Goal: Complete application form: Complete application form

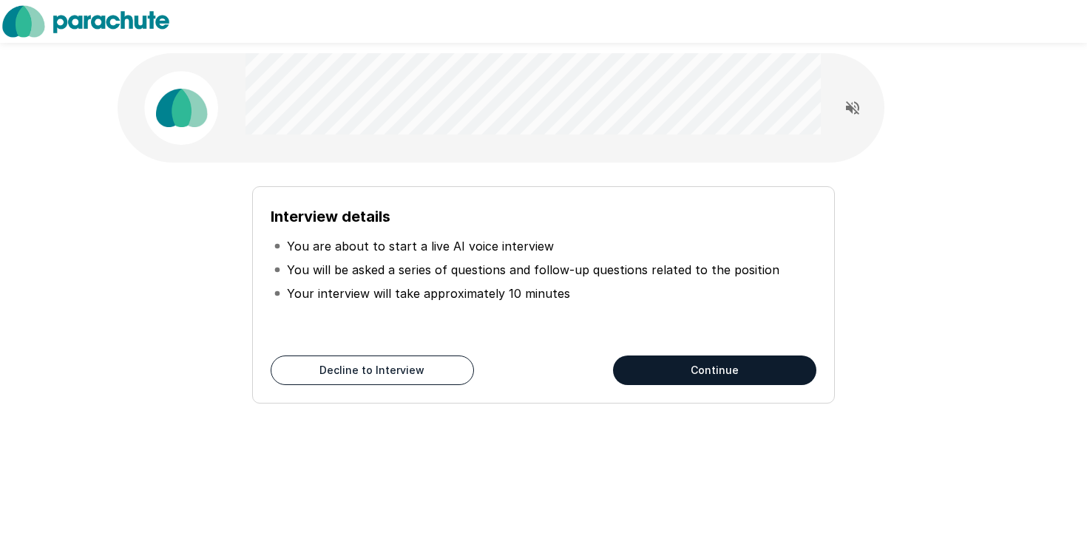
click at [193, 303] on div "Interview details You are about to start a live AI voice interview You will be …" at bounding box center [544, 289] width 840 height 229
click at [669, 368] on button "Continue" at bounding box center [714, 371] width 203 height 30
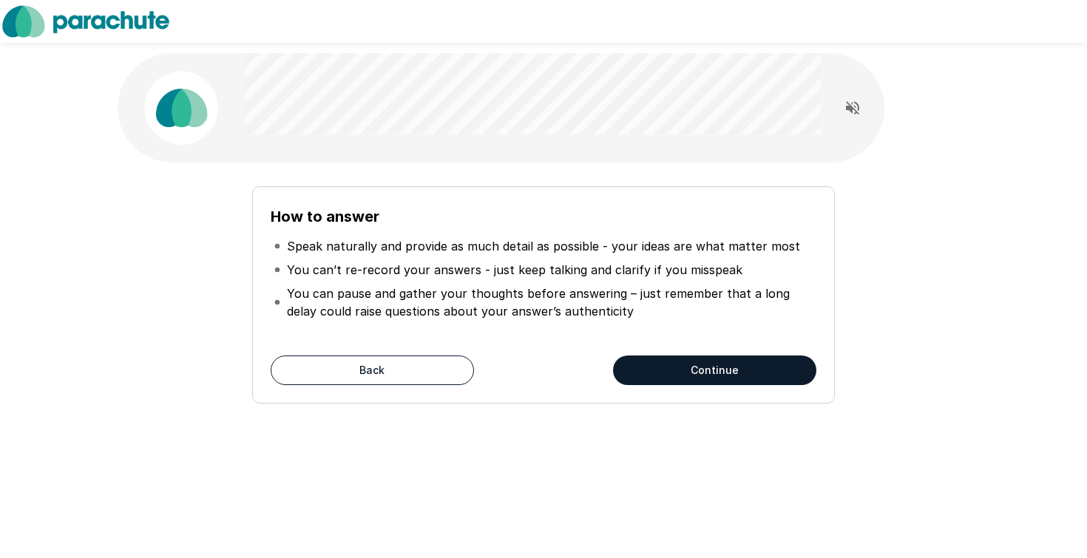
click at [669, 368] on button "Continue" at bounding box center [714, 371] width 203 height 30
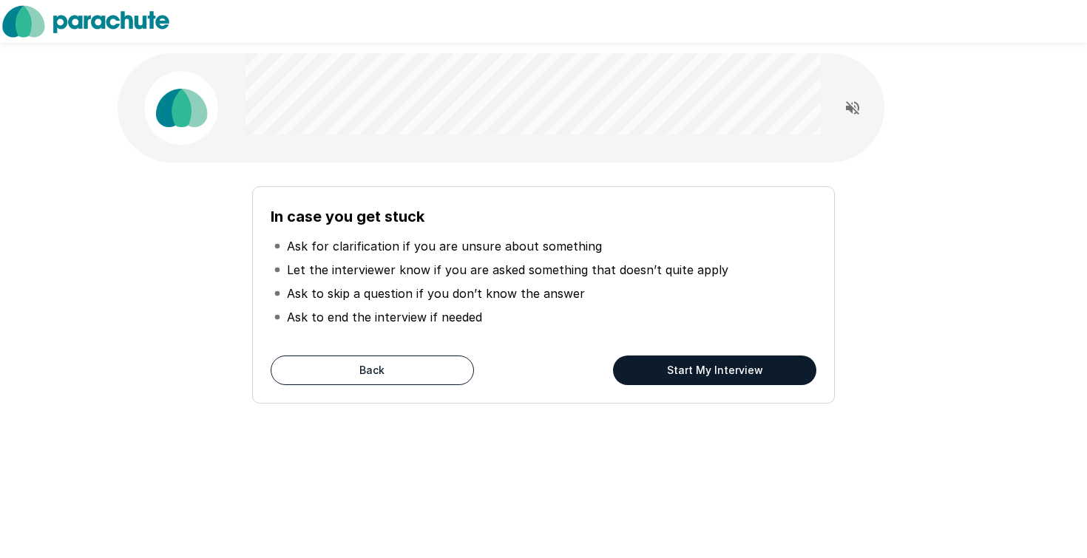
click at [669, 368] on button "Start My Interview" at bounding box center [714, 371] width 203 height 30
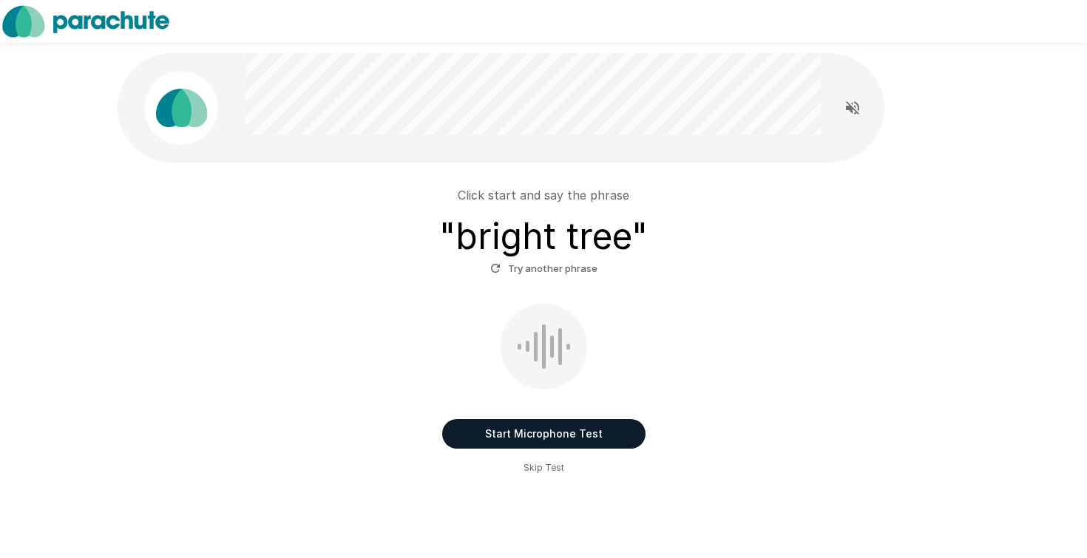
click at [510, 440] on button "Start Microphone Test" at bounding box center [543, 434] width 203 height 30
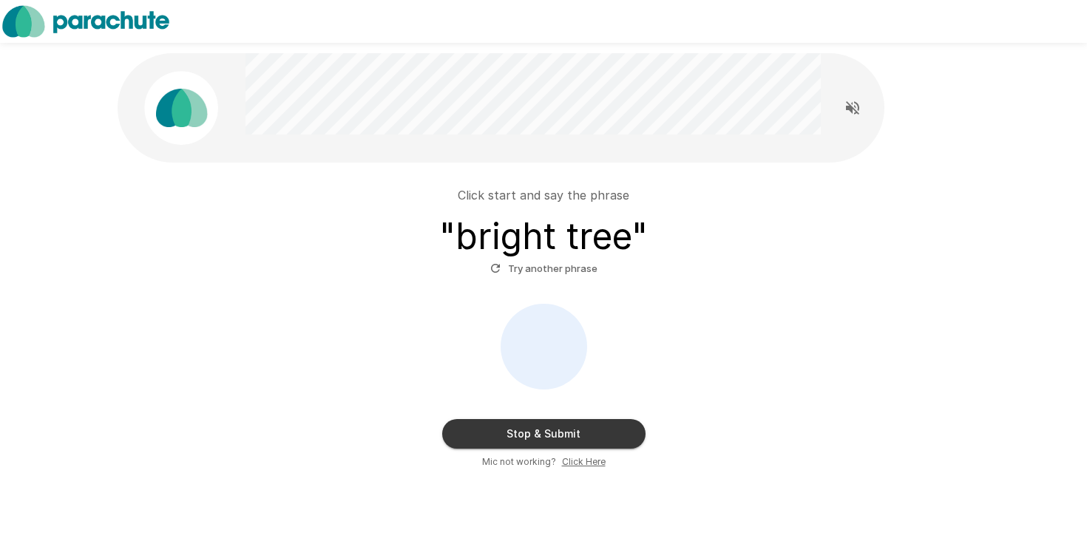
click at [510, 440] on button "Stop & Submit" at bounding box center [543, 434] width 203 height 30
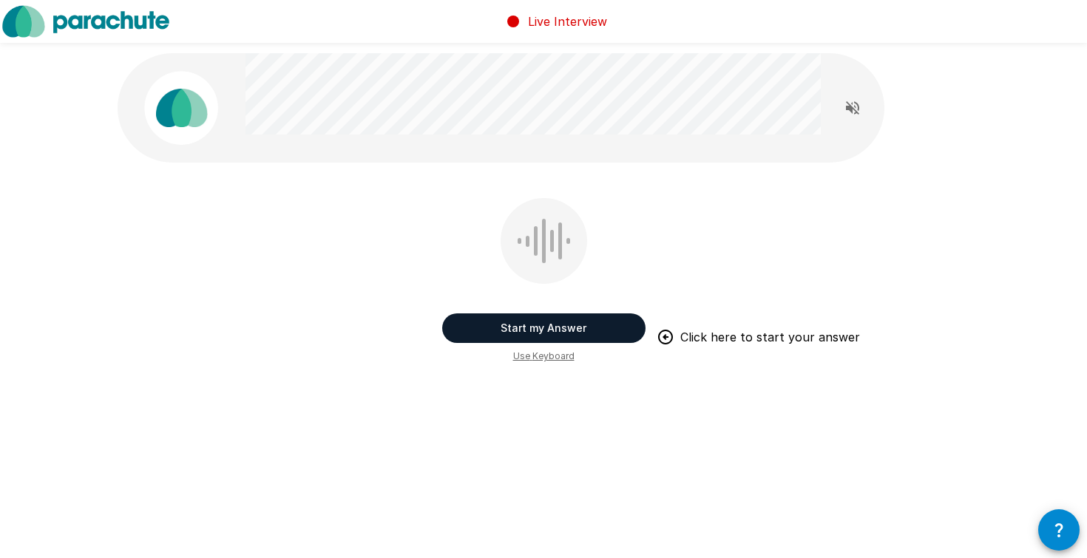
click at [558, 331] on button "Start my Answer" at bounding box center [543, 329] width 203 height 30
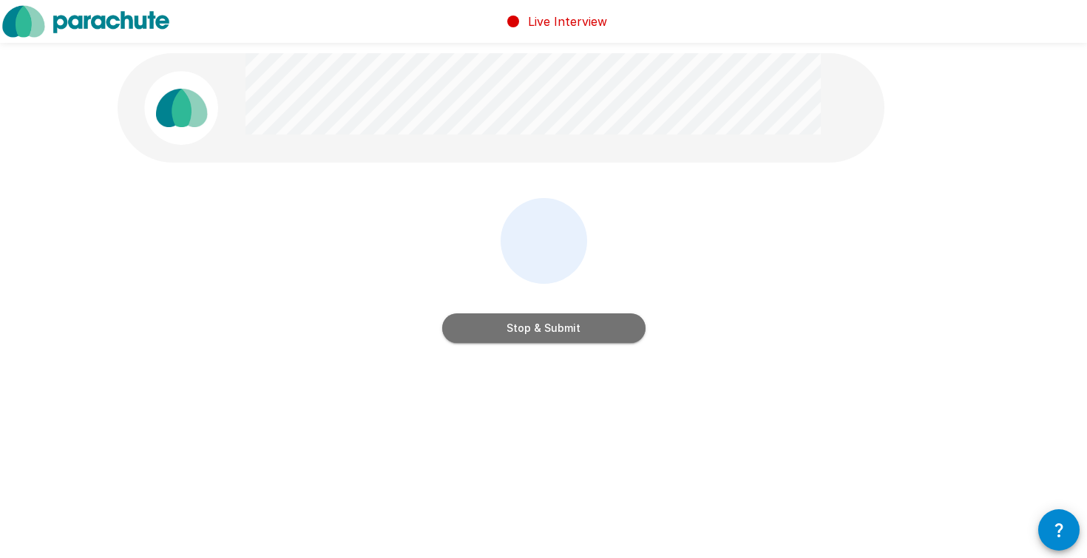
click at [558, 331] on button "Stop & Submit" at bounding box center [543, 329] width 203 height 30
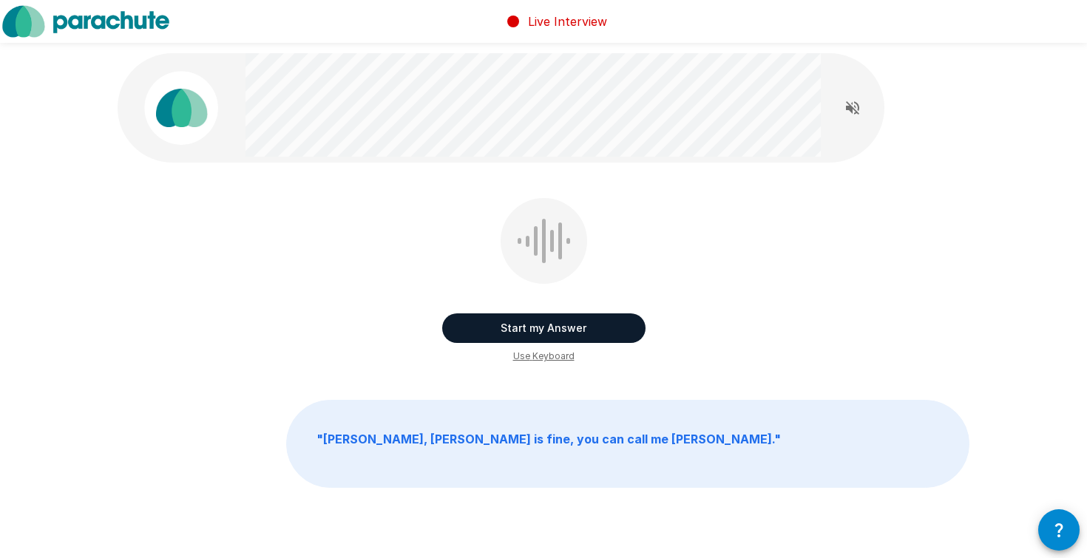
click at [859, 108] on icon "Read questions aloud" at bounding box center [853, 108] width 18 height 18
click at [569, 332] on button "Start my Answer" at bounding box center [543, 329] width 203 height 30
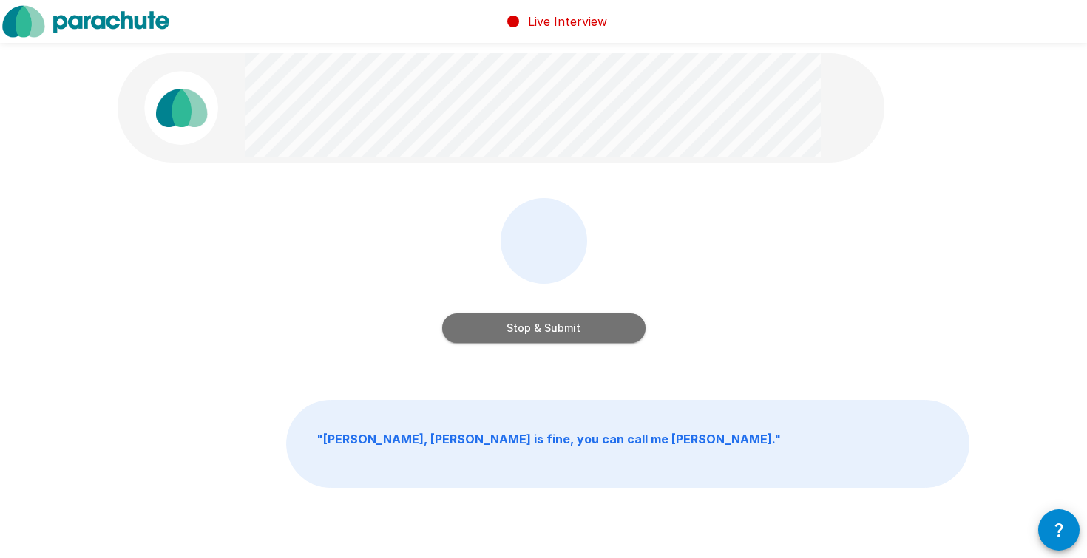
click at [569, 332] on button "Stop & Submit" at bounding box center [543, 329] width 203 height 30
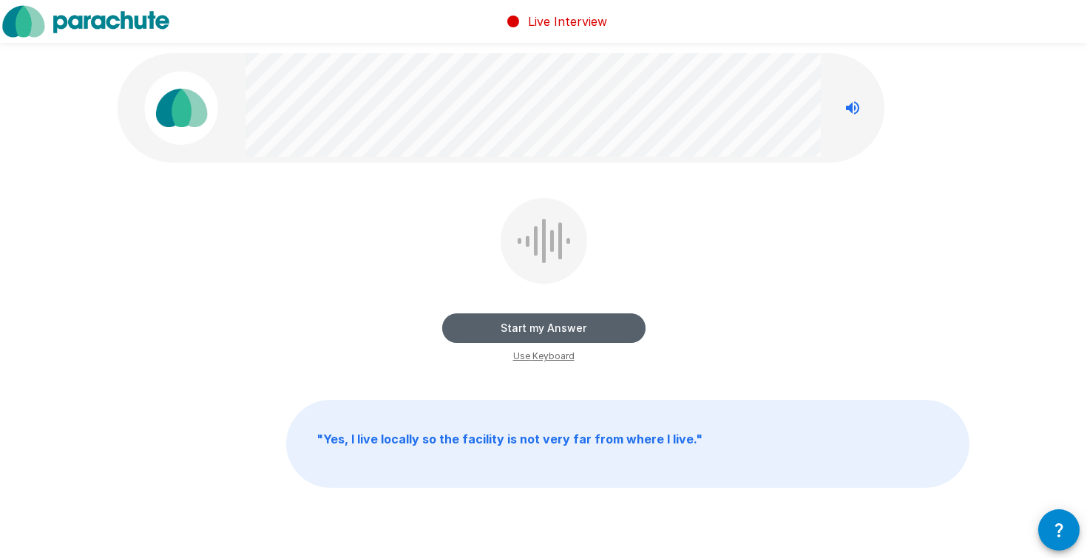
click at [569, 332] on button "Start my Answer" at bounding box center [543, 329] width 203 height 30
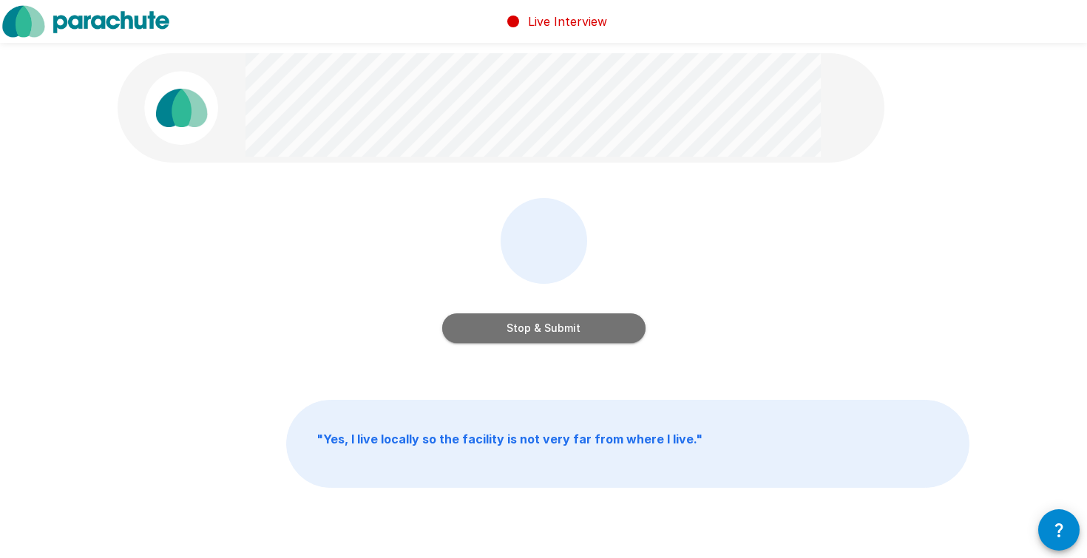
click at [569, 332] on button "Stop & Submit" at bounding box center [543, 329] width 203 height 30
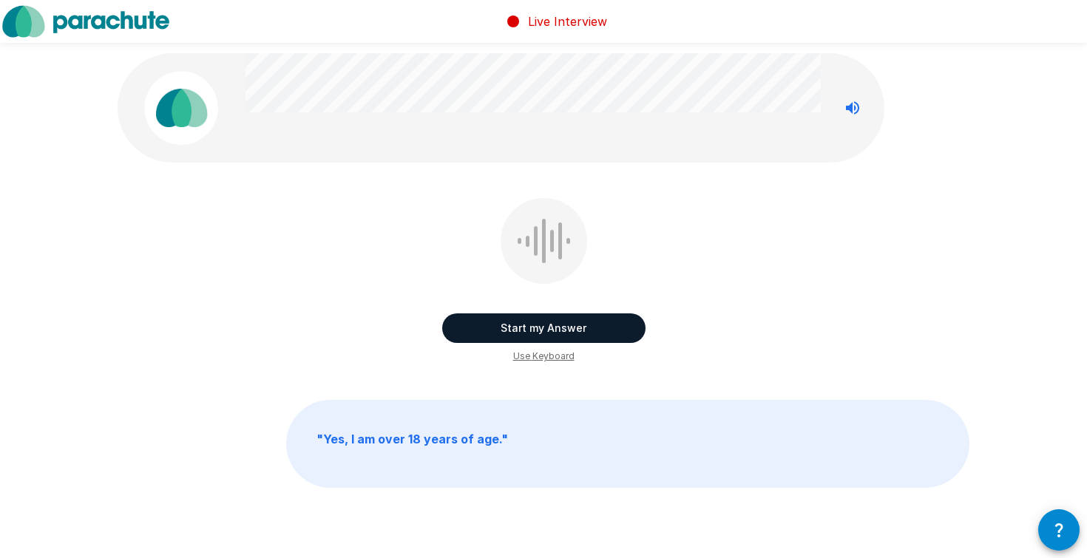
click at [569, 332] on button "Start my Answer" at bounding box center [543, 329] width 203 height 30
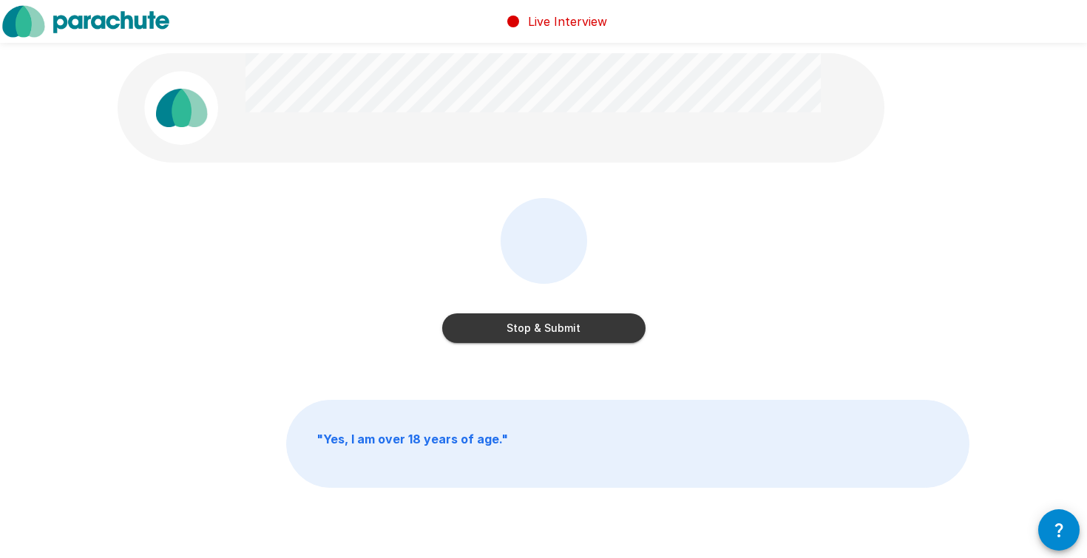
click at [569, 332] on button "Stop & Submit" at bounding box center [543, 329] width 203 height 30
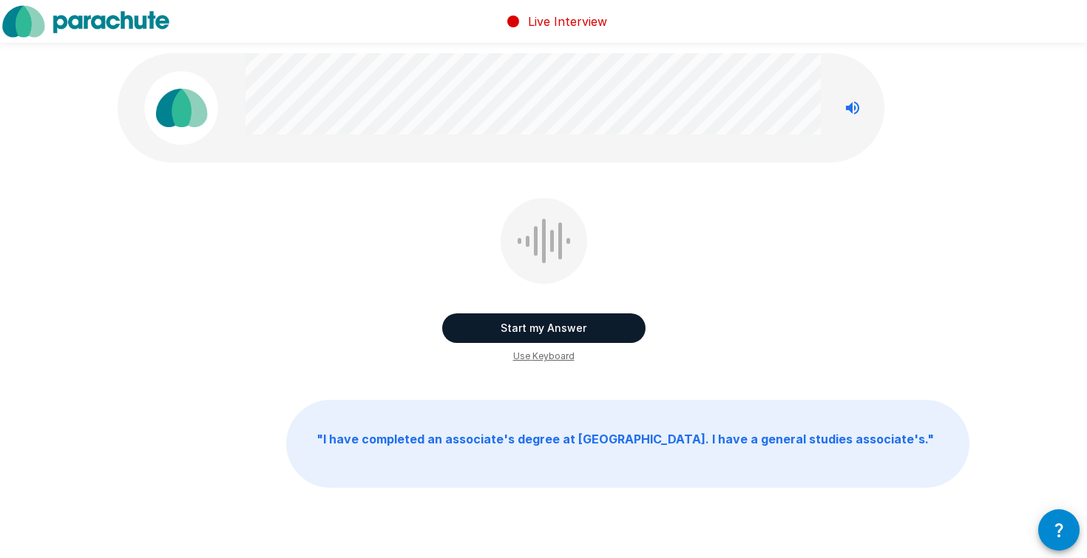
click at [569, 332] on button "Start my Answer" at bounding box center [543, 329] width 203 height 30
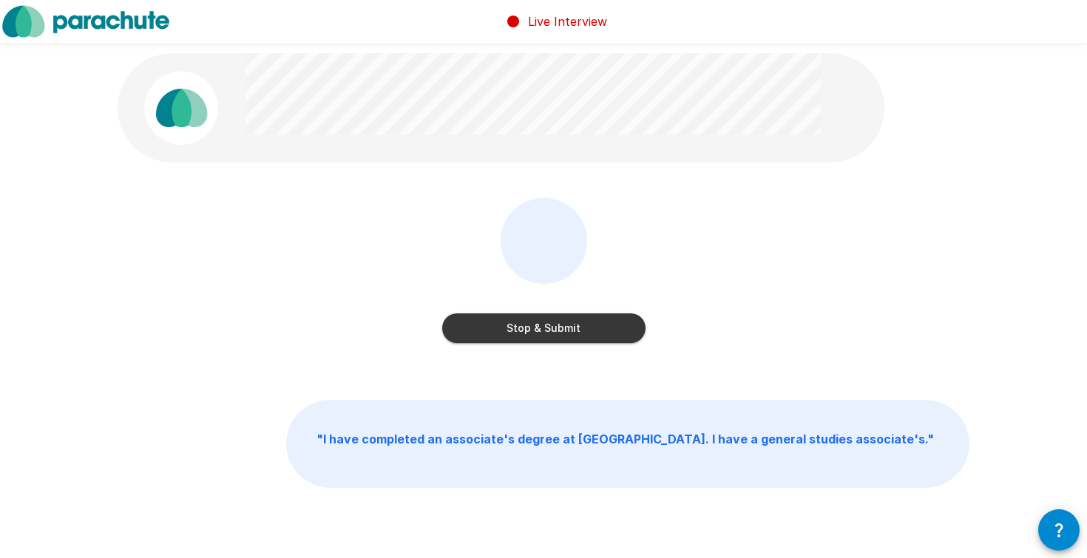
click at [569, 332] on button "Stop & Submit" at bounding box center [543, 329] width 203 height 30
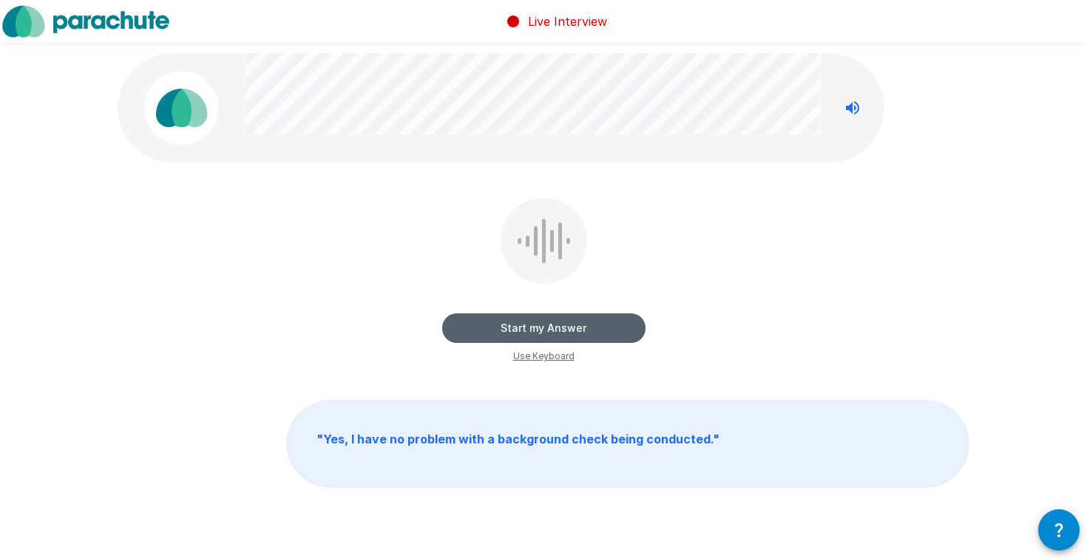
click at [569, 332] on button "Start my Answer" at bounding box center [543, 329] width 203 height 30
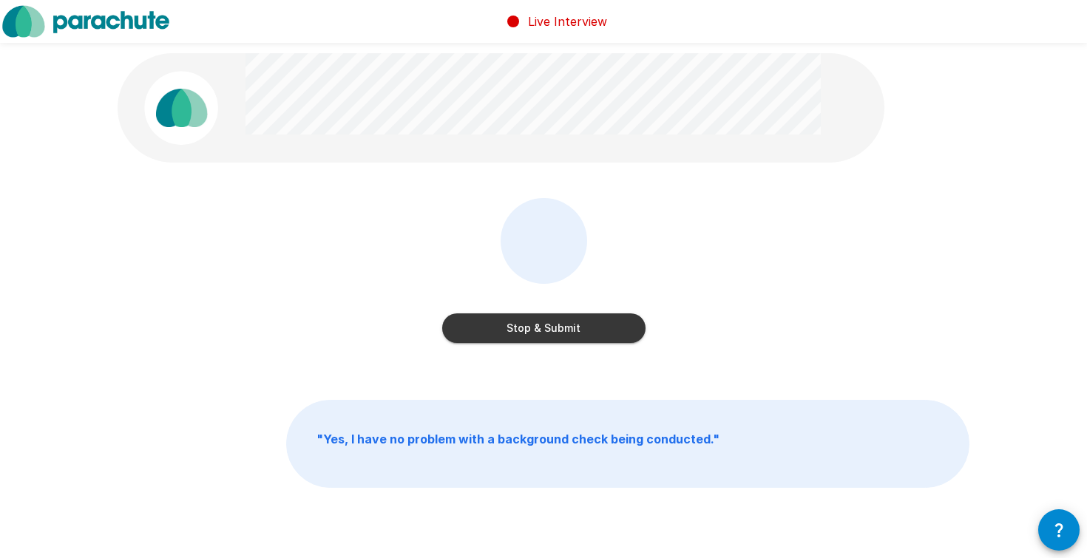
click at [569, 332] on button "Stop & Submit" at bounding box center [543, 329] width 203 height 30
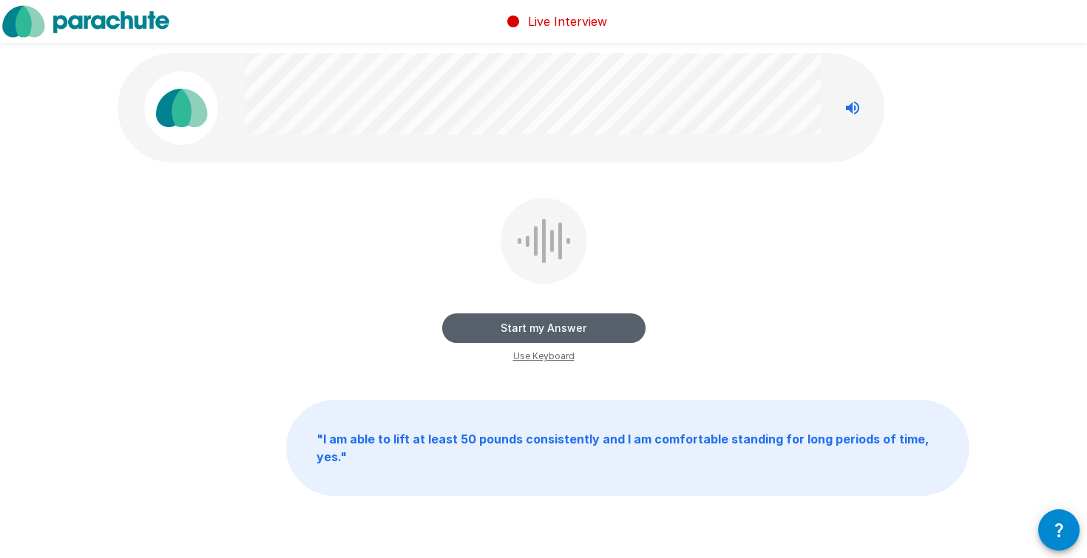
click at [569, 332] on button "Start my Answer" at bounding box center [543, 329] width 203 height 30
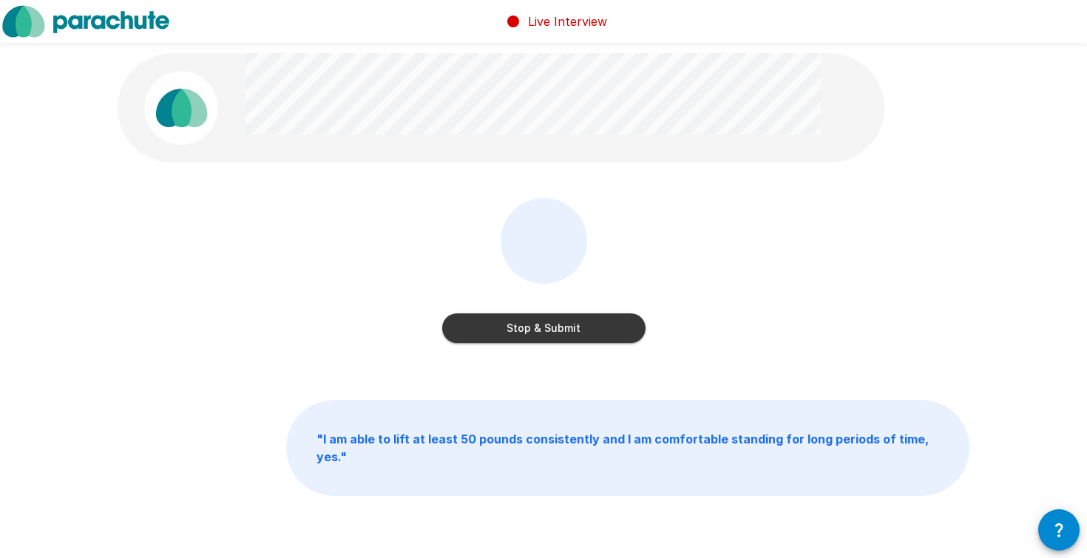
click at [569, 332] on button "Stop & Submit" at bounding box center [543, 329] width 203 height 30
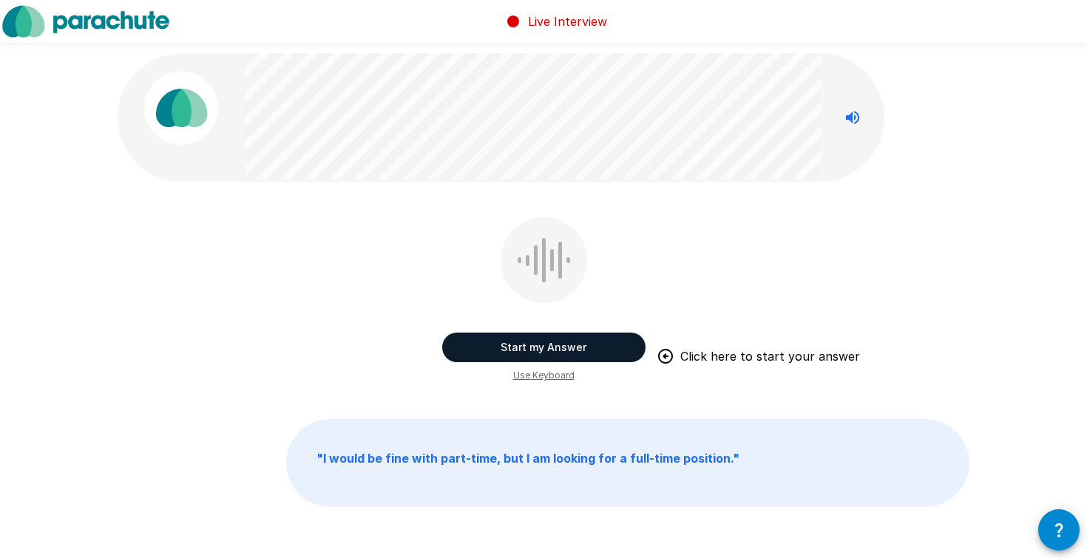
click at [558, 351] on button "Start my Answer" at bounding box center [543, 348] width 203 height 30
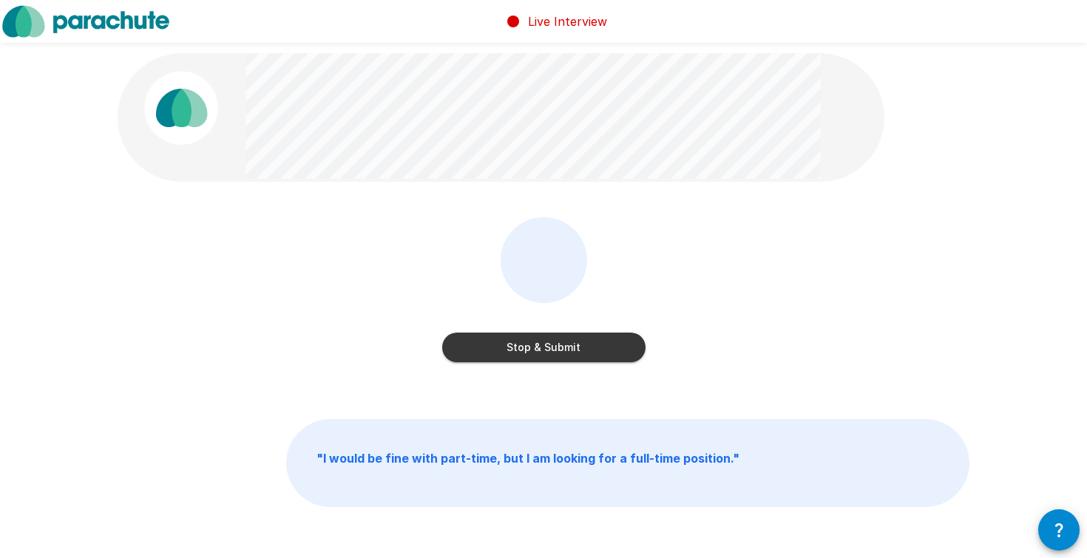
click at [558, 351] on button "Stop & Submit" at bounding box center [543, 348] width 203 height 30
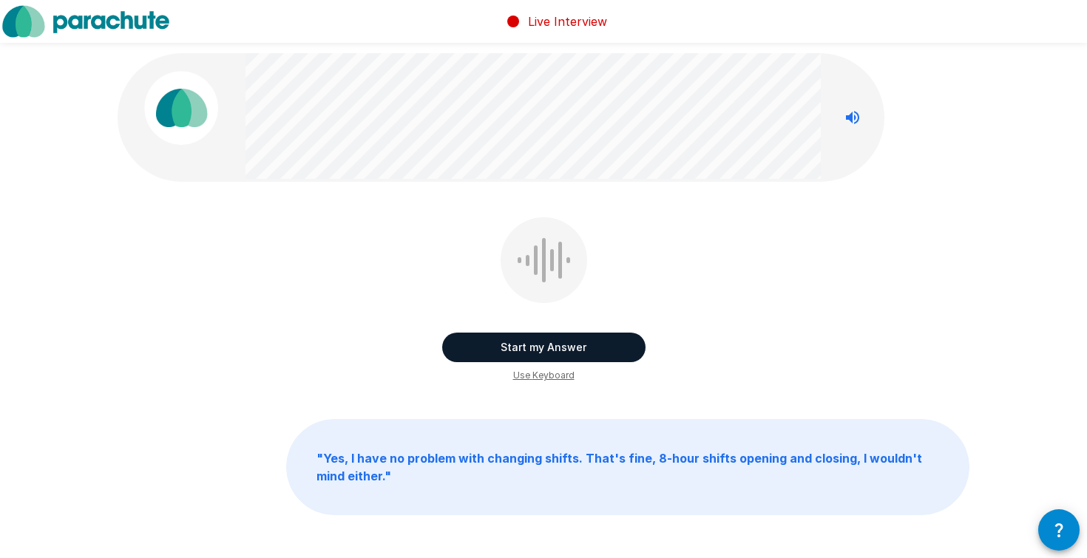
click at [554, 351] on button "Start my Answer" at bounding box center [543, 348] width 203 height 30
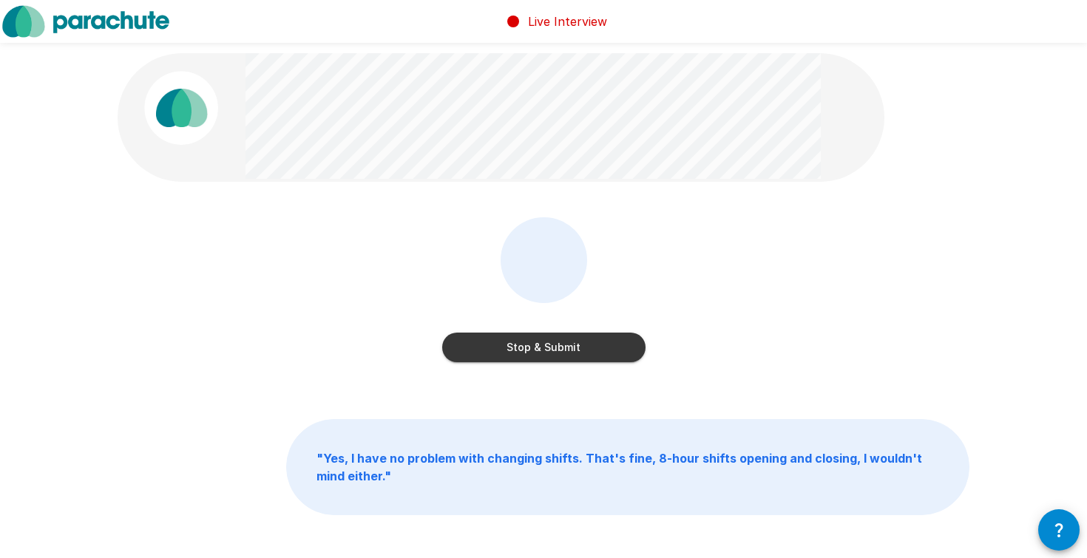
click at [554, 351] on button "Stop & Submit" at bounding box center [543, 348] width 203 height 30
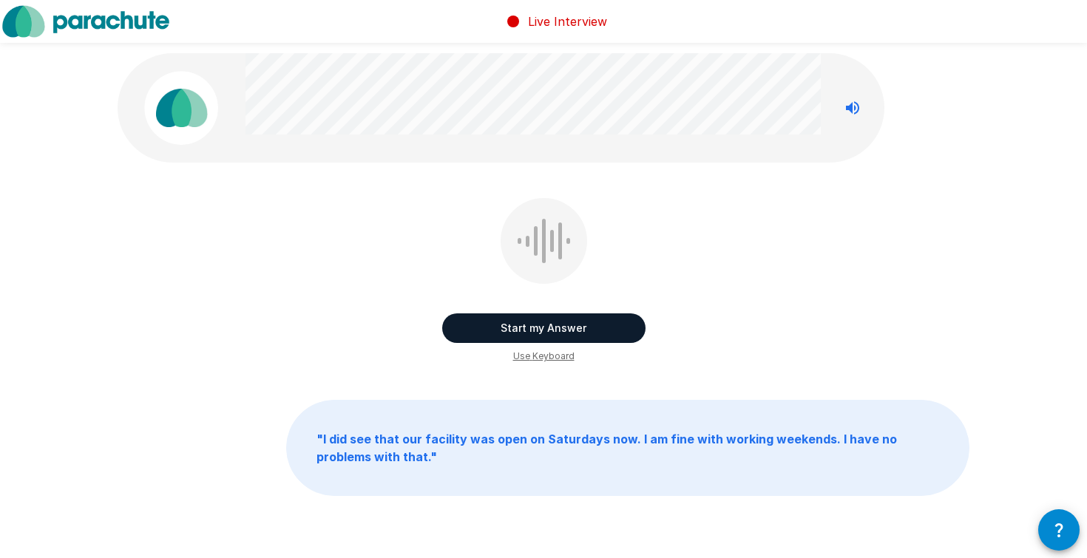
click at [553, 328] on button "Start my Answer" at bounding box center [543, 329] width 203 height 30
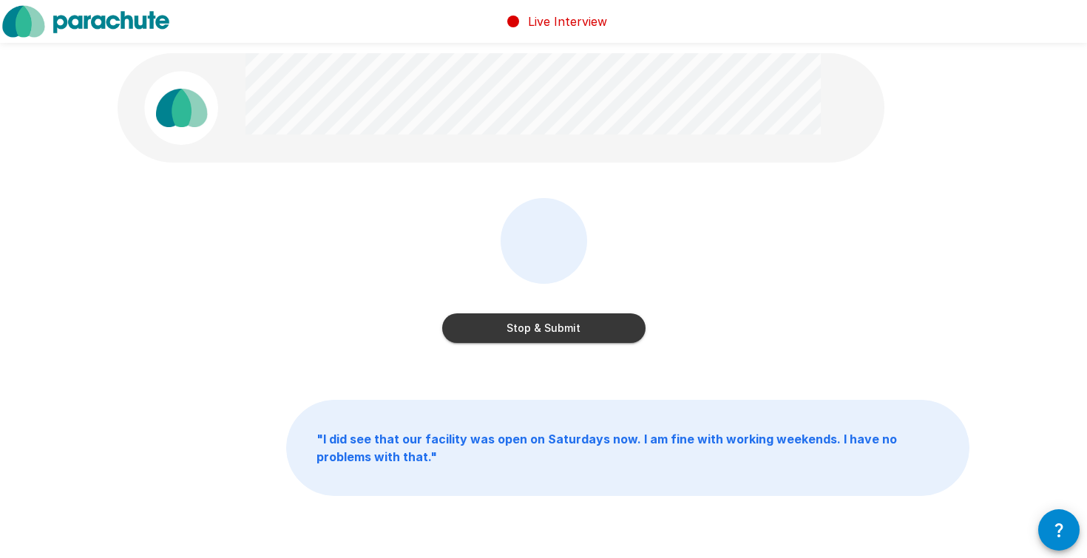
click at [553, 328] on button "Stop & Submit" at bounding box center [543, 329] width 203 height 30
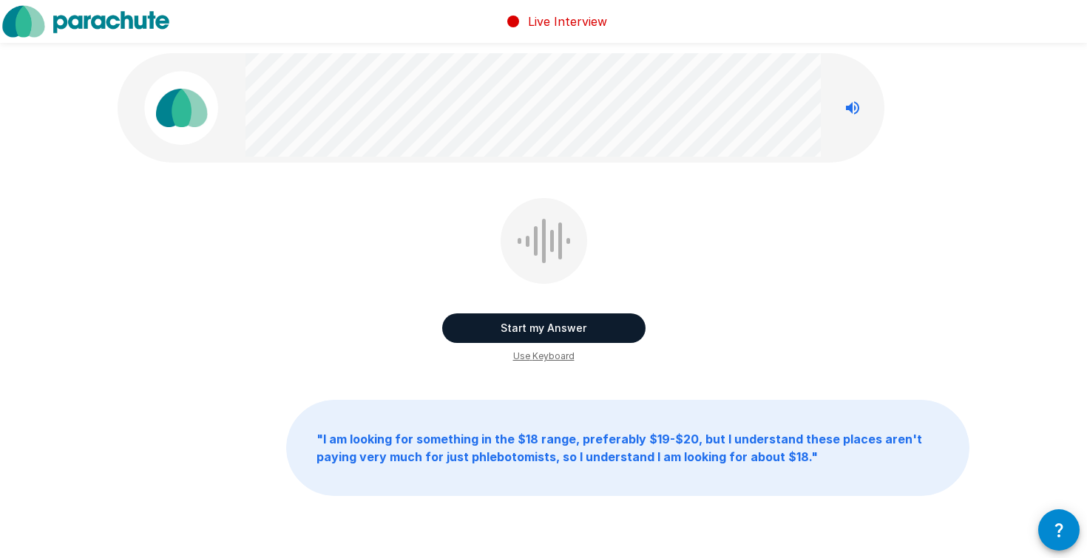
click at [549, 328] on button "Start my Answer" at bounding box center [543, 329] width 203 height 30
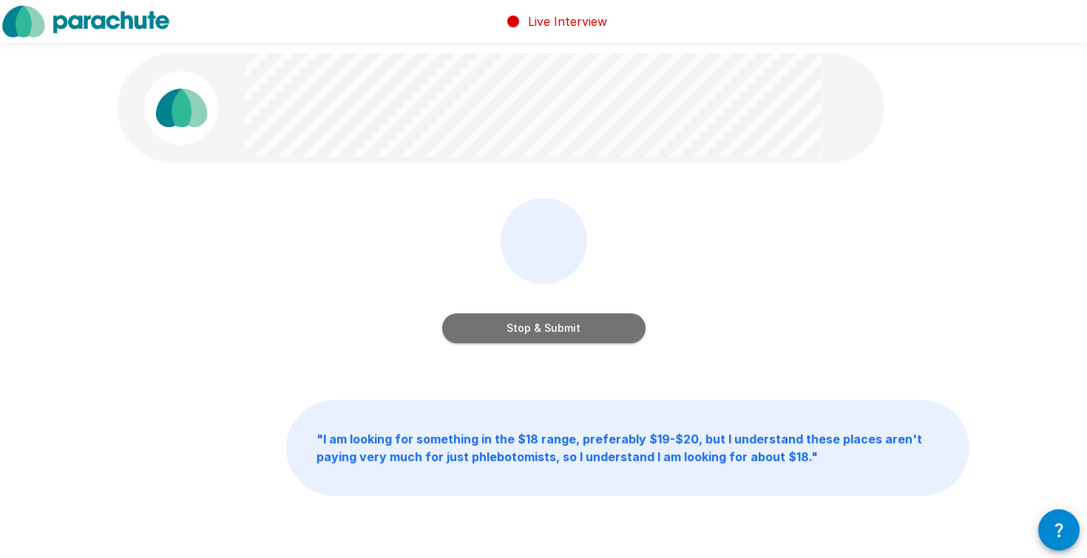
click at [549, 328] on button "Stop & Submit" at bounding box center [543, 329] width 203 height 30
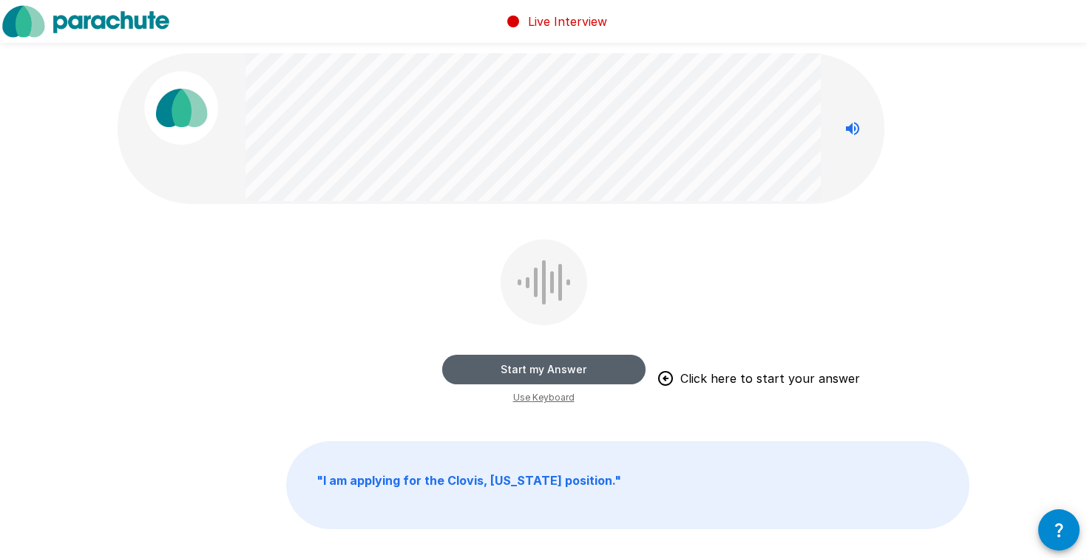
click at [553, 374] on button "Start my Answer" at bounding box center [543, 370] width 203 height 30
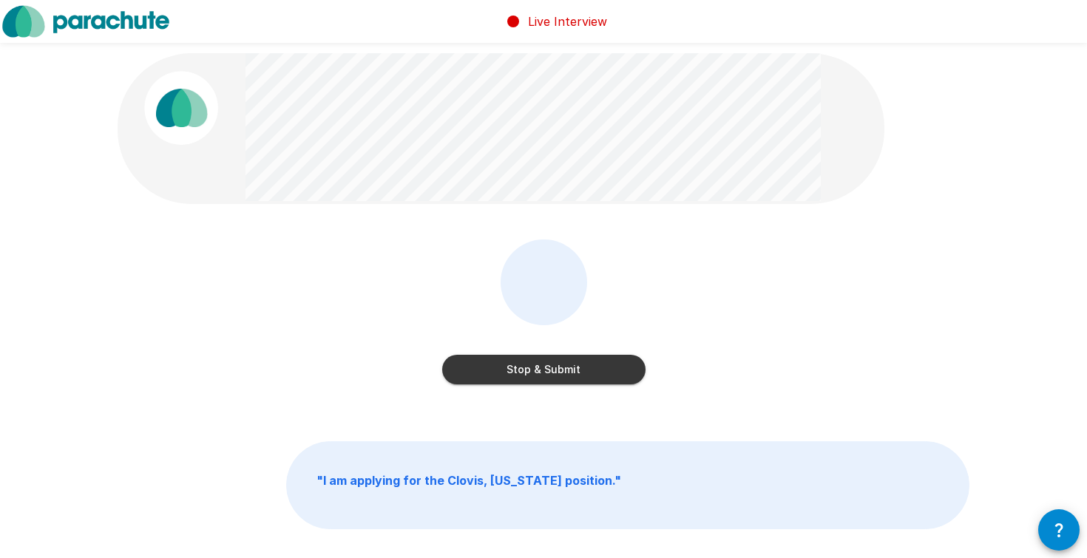
click at [553, 374] on button "Stop & Submit" at bounding box center [543, 370] width 203 height 30
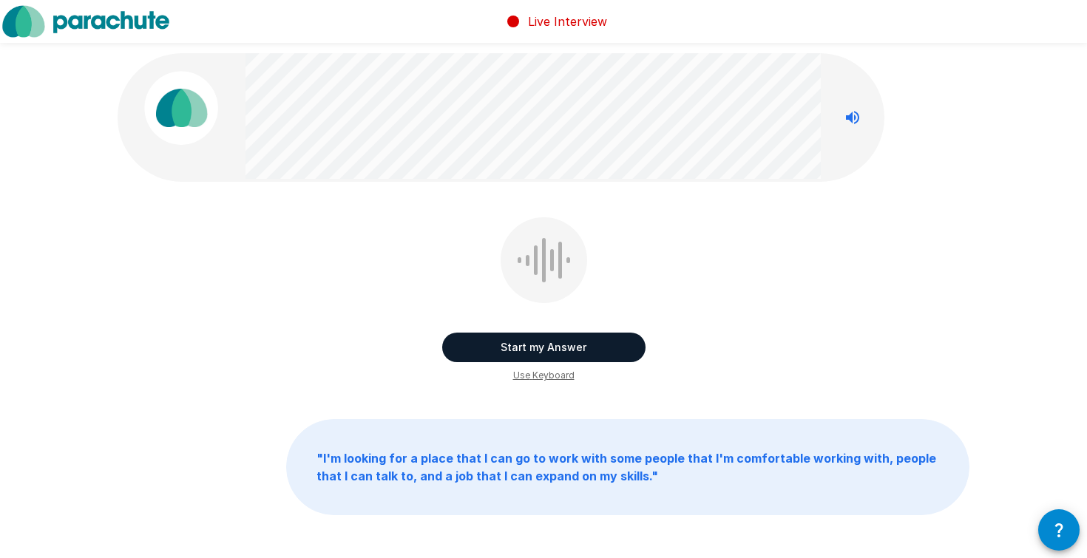
click at [551, 348] on button "Start my Answer" at bounding box center [543, 348] width 203 height 30
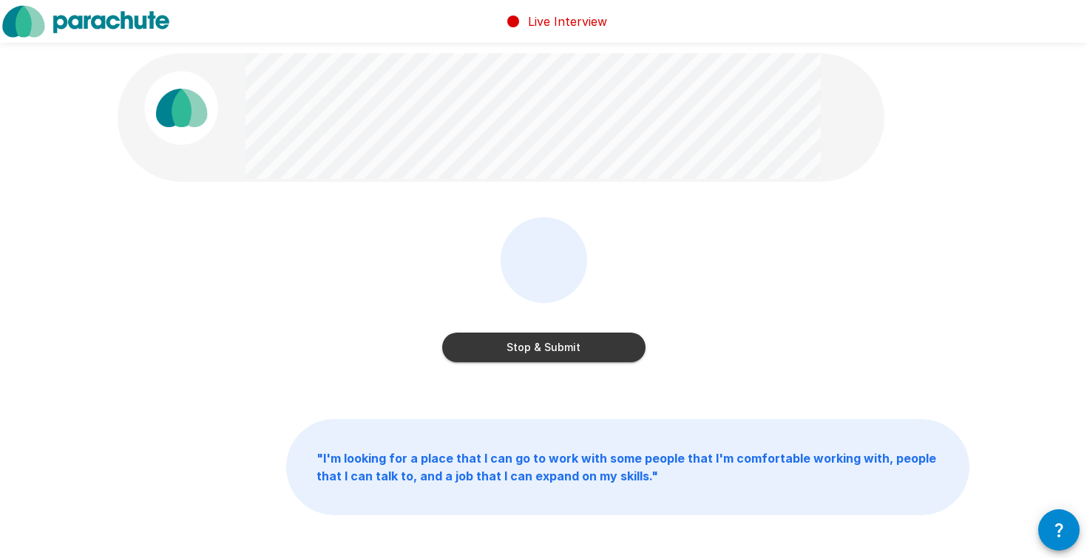
click at [551, 348] on button "Stop & Submit" at bounding box center [543, 348] width 203 height 30
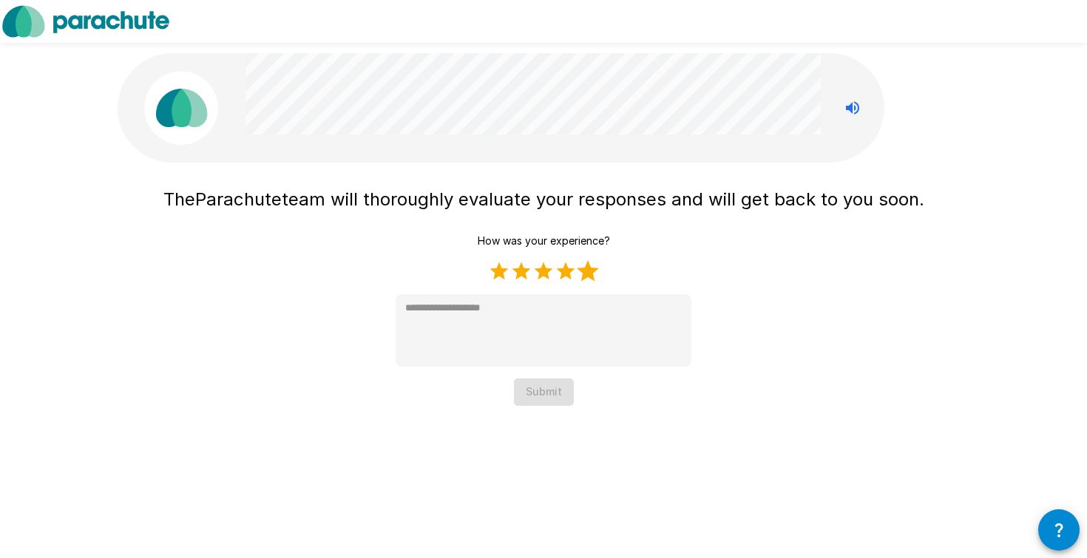
click at [587, 274] on label "5 Stars" at bounding box center [588, 271] width 22 height 22
type textarea "*"
click at [547, 392] on button "Submit" at bounding box center [544, 392] width 60 height 27
